Goal: Transaction & Acquisition: Purchase product/service

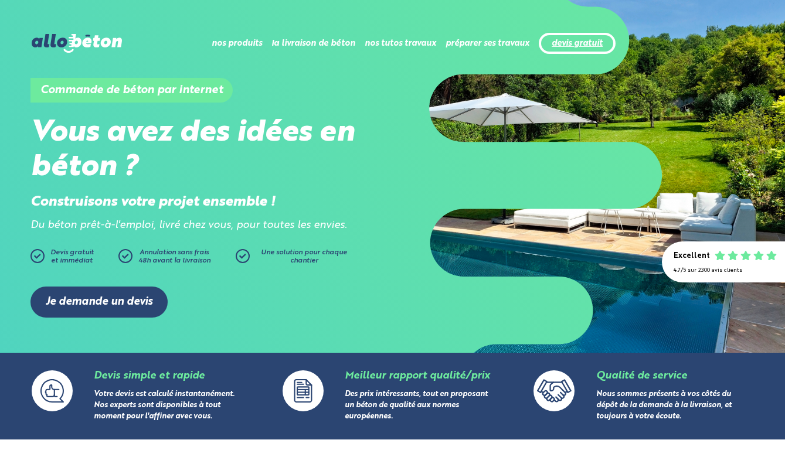
click at [585, 43] on link "devis gratuit" at bounding box center [576, 44] width 51 height 10
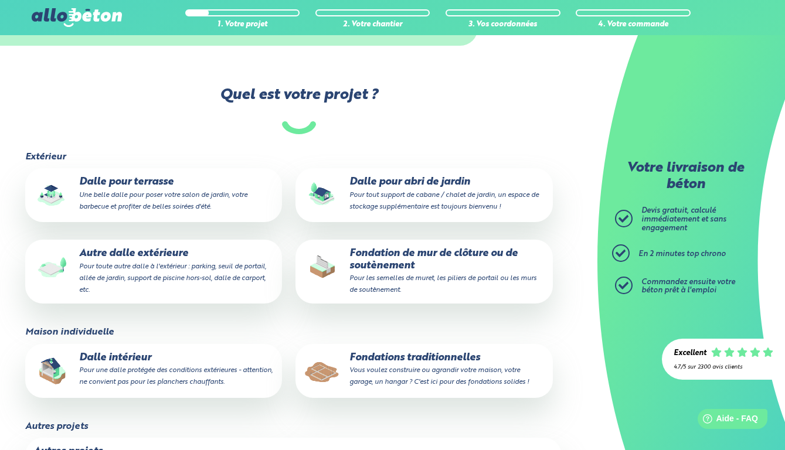
scroll to position [76, 0]
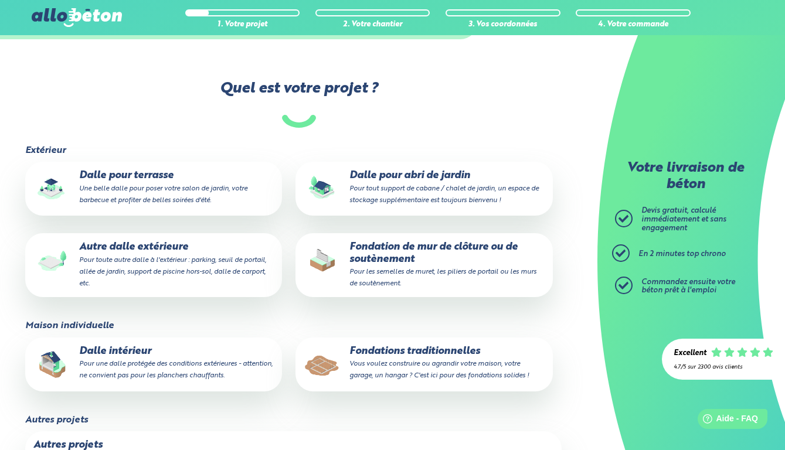
click at [123, 261] on small "Pour toute autre dalle à l'extérieur : parking, seuil de portail, allée de jard…" at bounding box center [172, 272] width 187 height 30
click at [0, 0] on input "Autre dalle extérieure Pour toute autre dalle à l'extérieur : parking, seuil de…" at bounding box center [0, 0] width 0 height 0
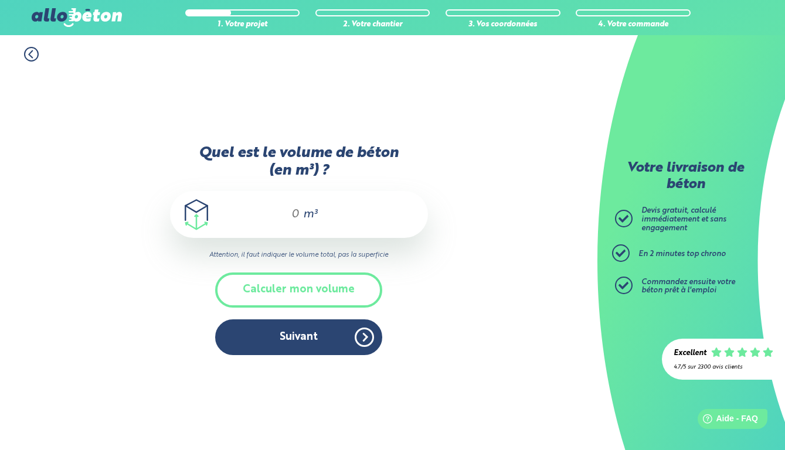
click at [301, 216] on div "m³" at bounding box center [299, 214] width 258 height 47
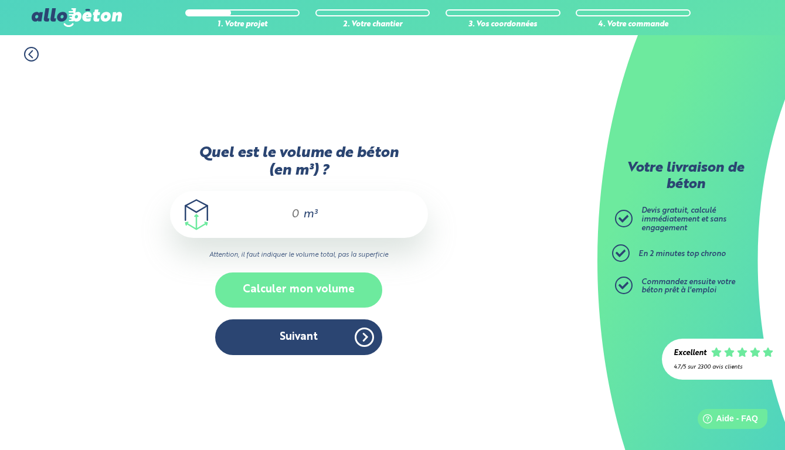
click at [309, 297] on button "Calculer mon volume" at bounding box center [298, 290] width 167 height 35
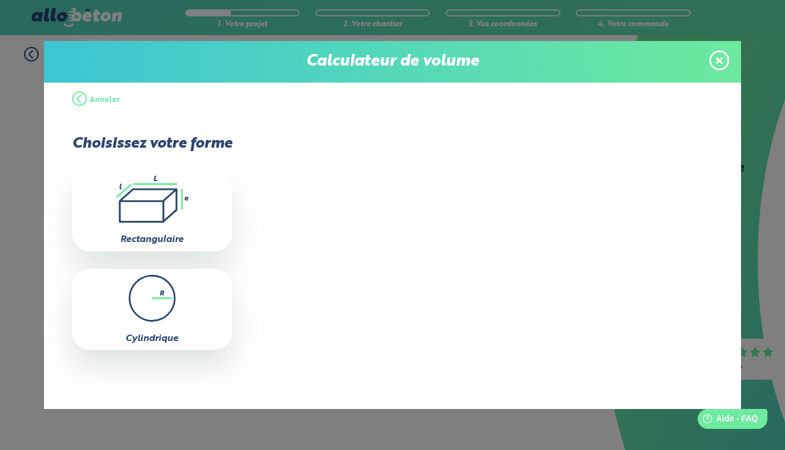
click at [172, 200] on icon at bounding box center [148, 205] width 57 height 32
type input "0"
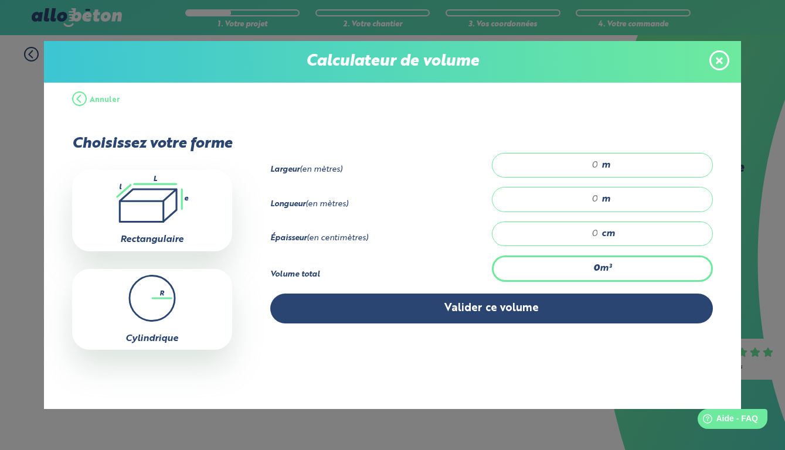
click at [598, 164] on input "number" at bounding box center [551, 165] width 94 height 12
type input "3"
type input "3.50"
click at [598, 195] on div "m" at bounding box center [603, 199] width 222 height 25
type input "4"
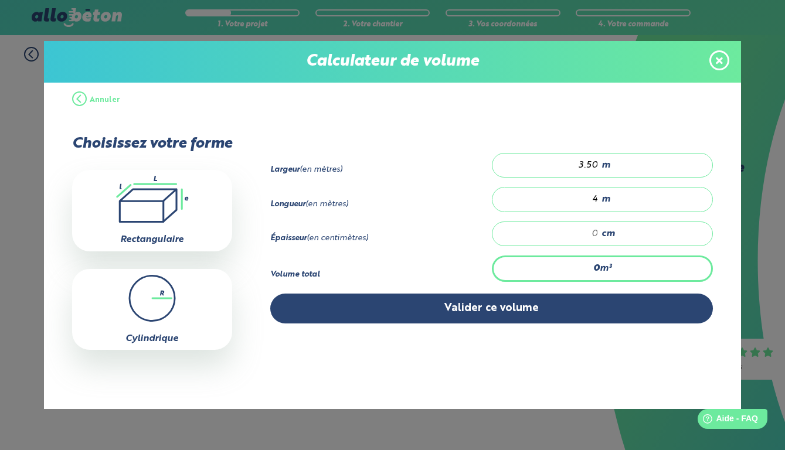
click at [598, 239] on input "number" at bounding box center [551, 234] width 94 height 12
type input "0.14"
type input "1"
type input "1.4"
type input "10"
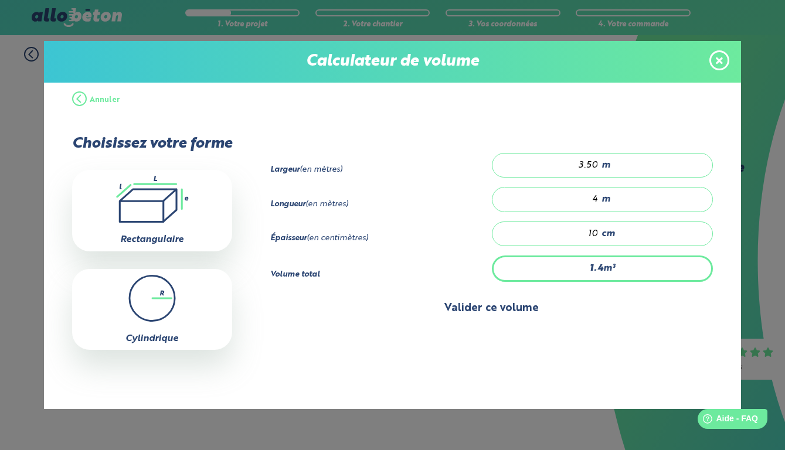
click at [543, 319] on button "Valider ce volume" at bounding box center [491, 309] width 442 height 30
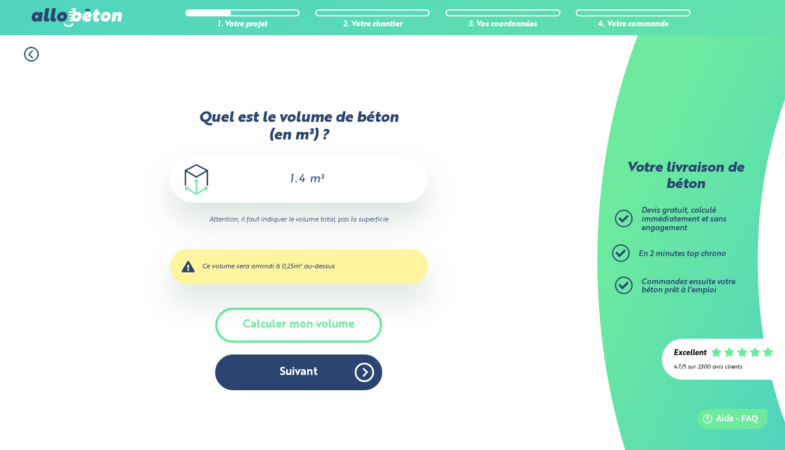
click at [295, 181] on input "1.4" at bounding box center [290, 179] width 33 height 14
click at [295, 180] on input "1.4" at bounding box center [290, 179] width 33 height 14
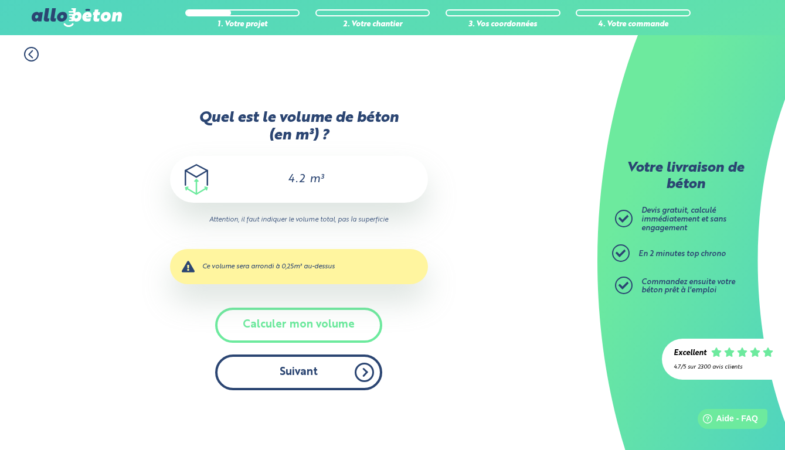
type input "4.2"
click at [315, 367] on button "Suivant" at bounding box center [298, 373] width 167 height 36
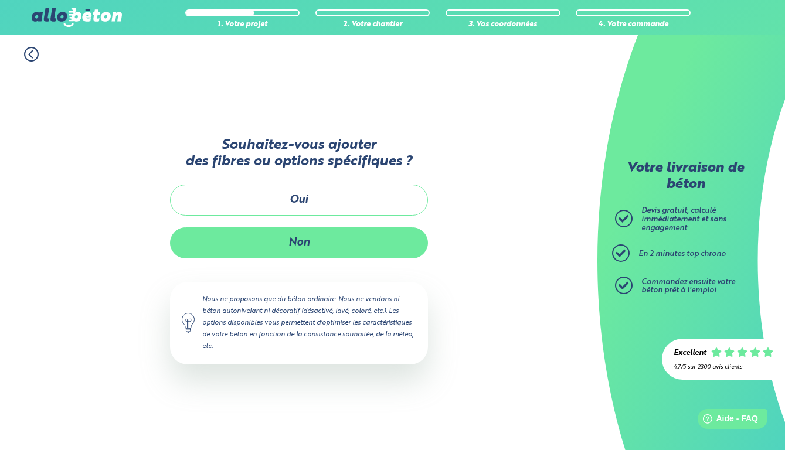
click at [322, 234] on button "Non" at bounding box center [299, 242] width 258 height 31
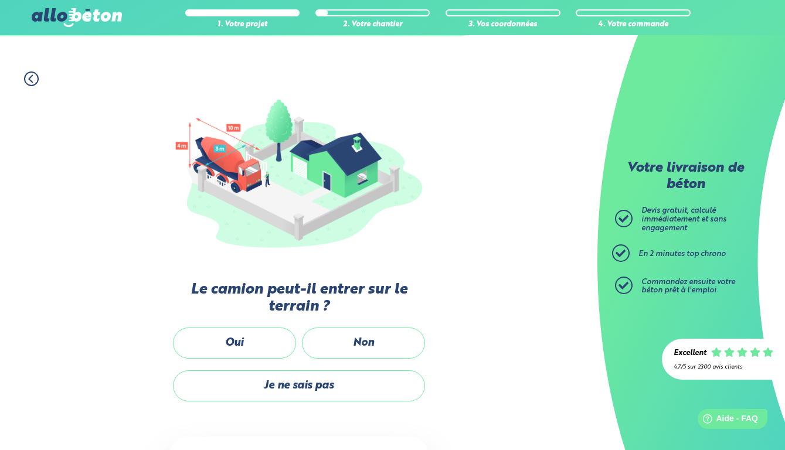
scroll to position [99, 0]
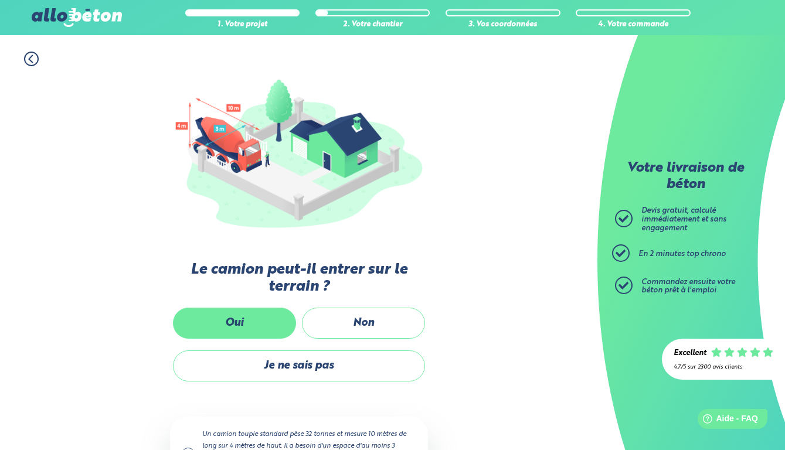
click at [263, 311] on label "Oui" at bounding box center [234, 323] width 123 height 31
click at [0, 0] on input "Oui" at bounding box center [0, 0] width 0 height 0
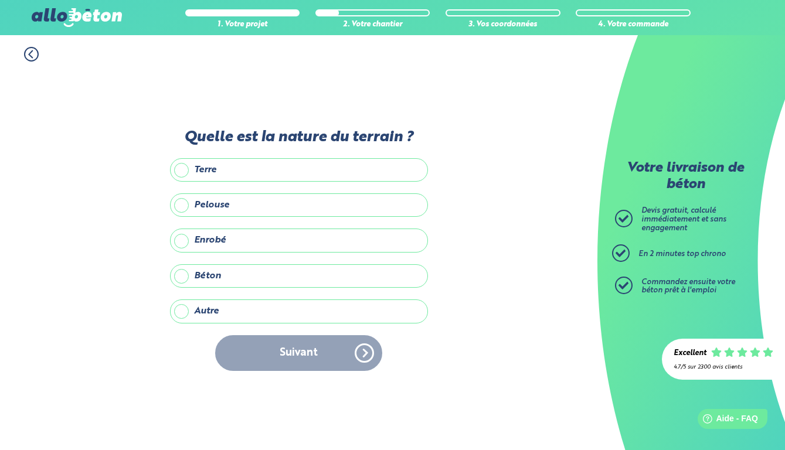
click at [217, 311] on label "Autre" at bounding box center [299, 310] width 258 height 23
click at [0, 0] on input "Autre" at bounding box center [0, 0] width 0 height 0
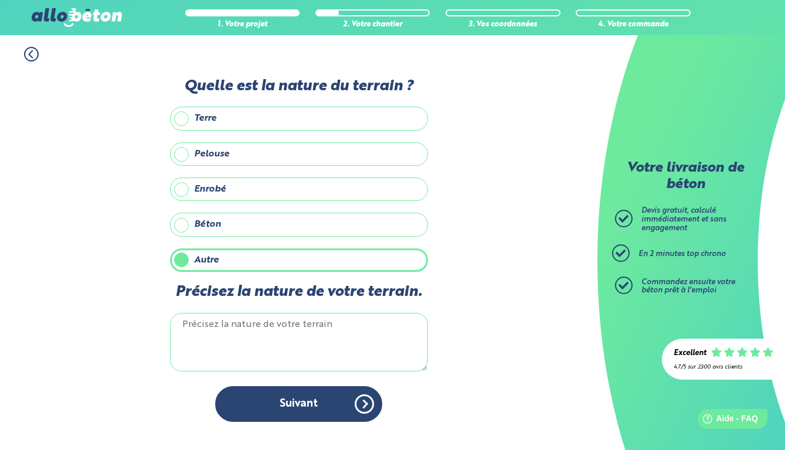
click at [218, 331] on textarea "Précisez la nature de votre terrain." at bounding box center [299, 342] width 258 height 59
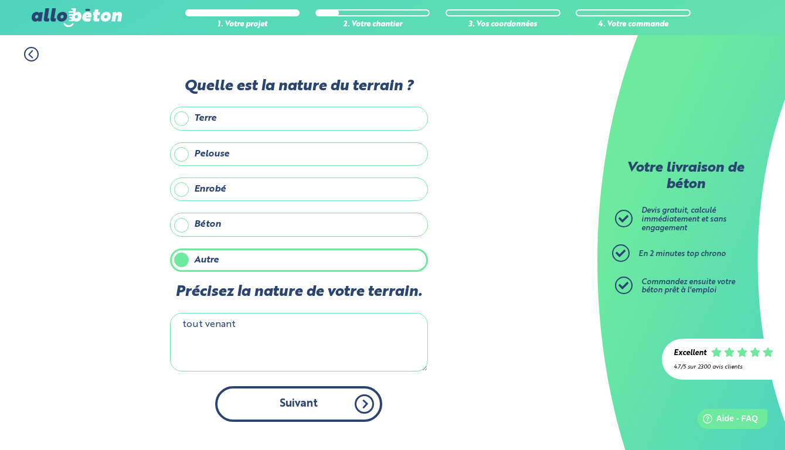
type textarea "tout venant"
click at [280, 405] on button "Suivant" at bounding box center [298, 404] width 167 height 36
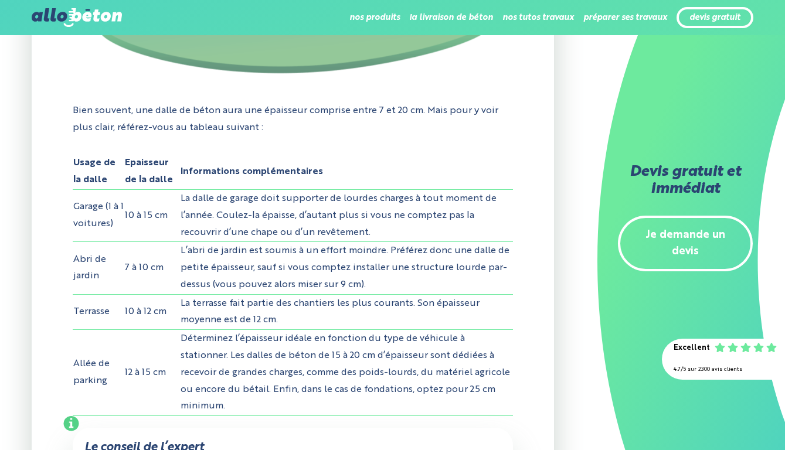
scroll to position [1038, 0]
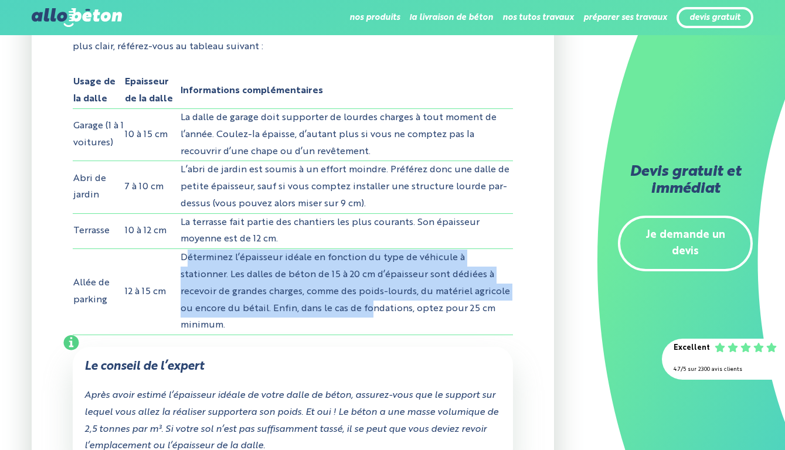
drag, startPoint x: 165, startPoint y: 282, endPoint x: 256, endPoint y: 325, distance: 100.4
click at [256, 324] on td "Déterminez l’épaisseur idéale en fonction du type de véhicule à stationner. Les…" at bounding box center [346, 292] width 333 height 86
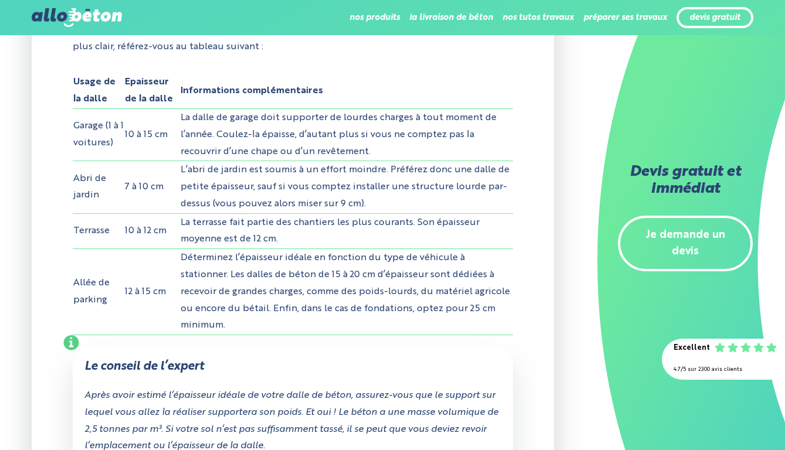
click at [285, 331] on td "Déterminez l’épaisseur idéale en fonction du type de véhicule à stationner. Les…" at bounding box center [346, 292] width 333 height 86
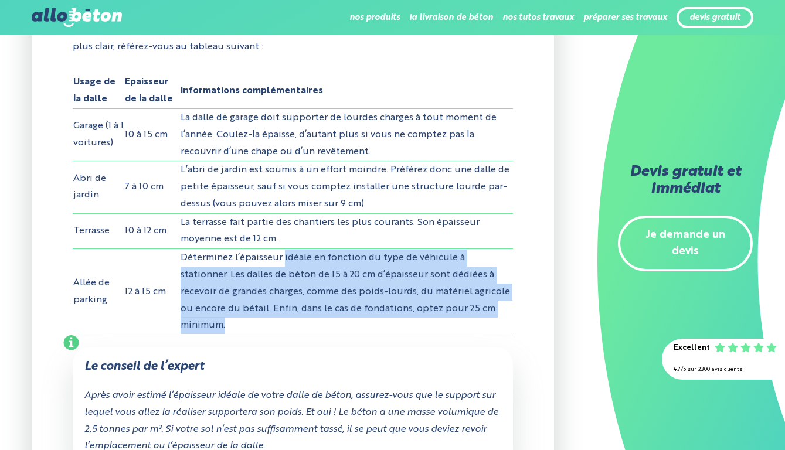
drag, startPoint x: 260, startPoint y: 281, endPoint x: 357, endPoint y: 348, distance: 118.8
click at [354, 300] on td "Déterminez l’épaisseur idéale en fonction du type de véhicule à stationner. Les…" at bounding box center [346, 292] width 333 height 86
